Goal: Task Accomplishment & Management: Use online tool/utility

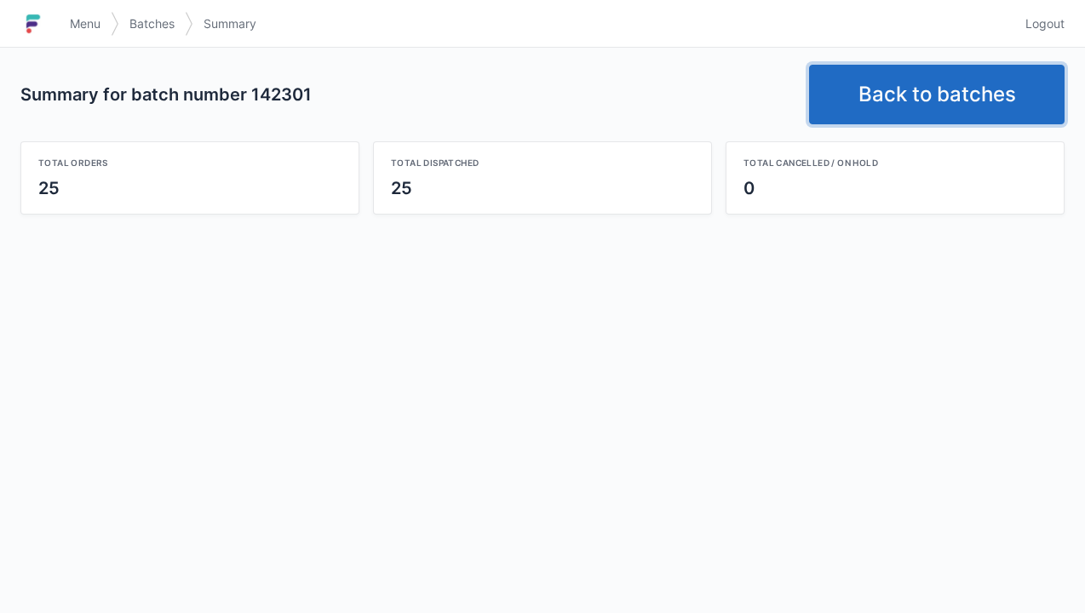
click at [961, 85] on link "Back to batches" at bounding box center [937, 95] width 256 height 60
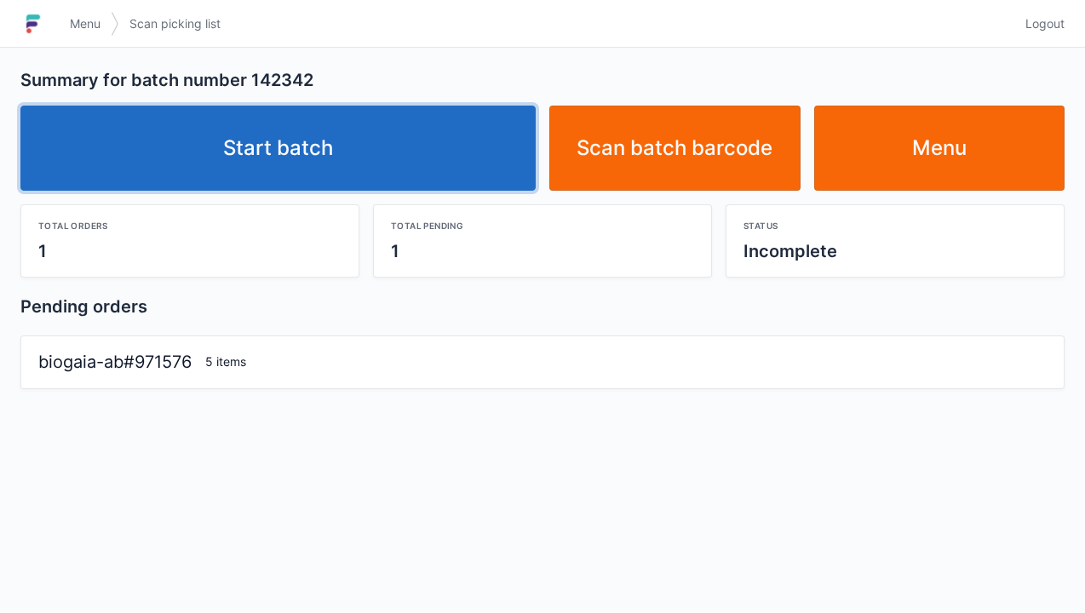
click at [302, 159] on link "Start batch" at bounding box center [277, 148] width 515 height 85
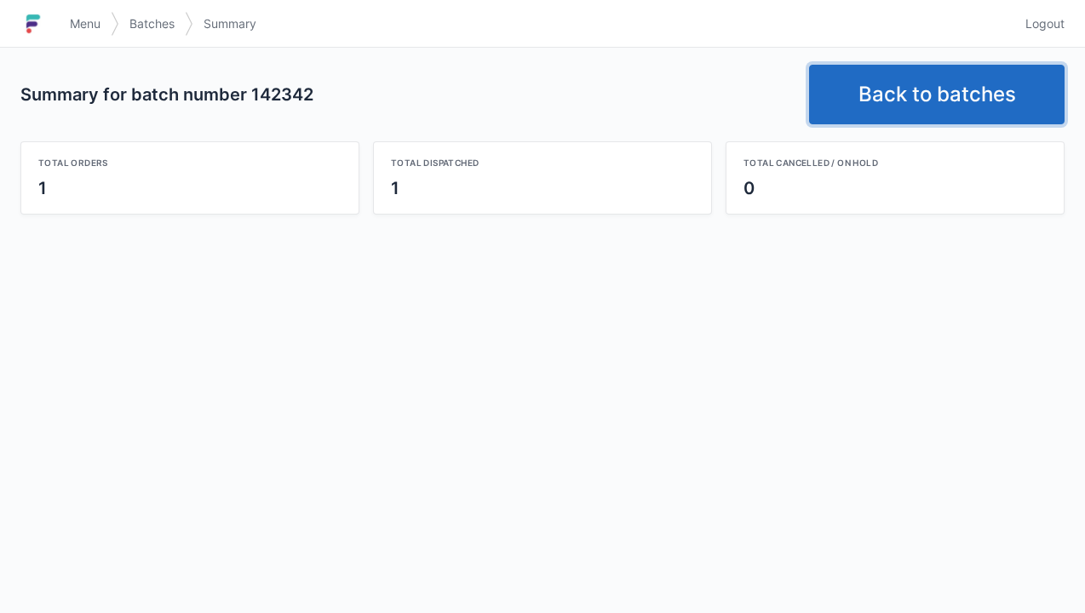
click at [951, 84] on link "Back to batches" at bounding box center [937, 95] width 256 height 60
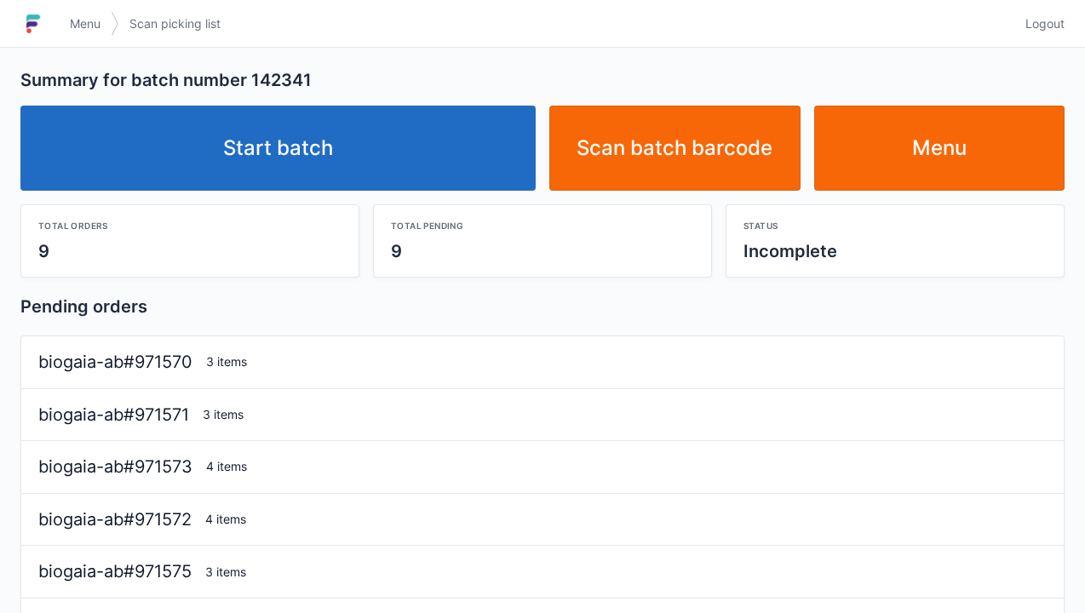
click at [368, 117] on link "Start batch" at bounding box center [277, 148] width 515 height 85
